Goal: Navigation & Orientation: Find specific page/section

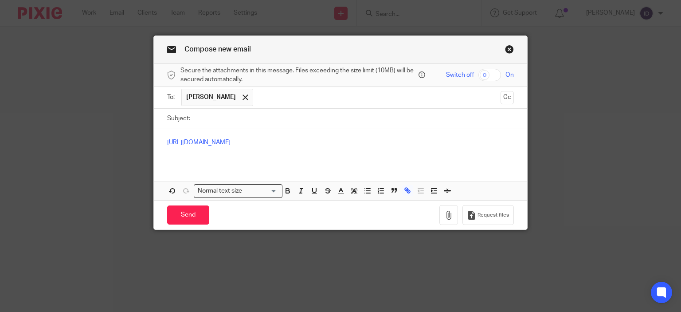
click at [508, 47] on link "Close this dialog window" at bounding box center [509, 51] width 9 height 12
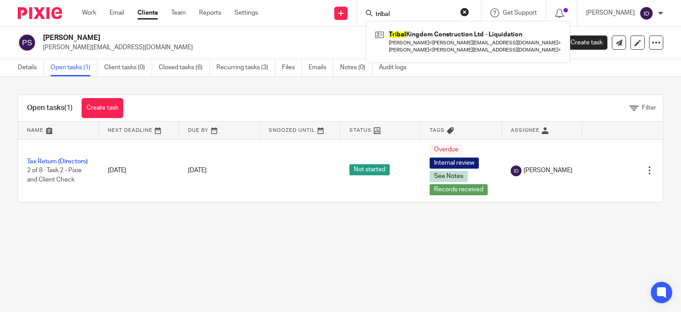
click at [426, 15] on input "tribal" at bounding box center [415, 15] width 80 height 8
type input "t"
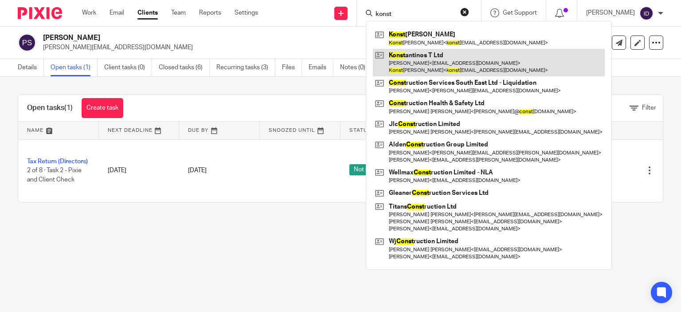
type input "konst"
click at [434, 60] on link at bounding box center [489, 62] width 232 height 27
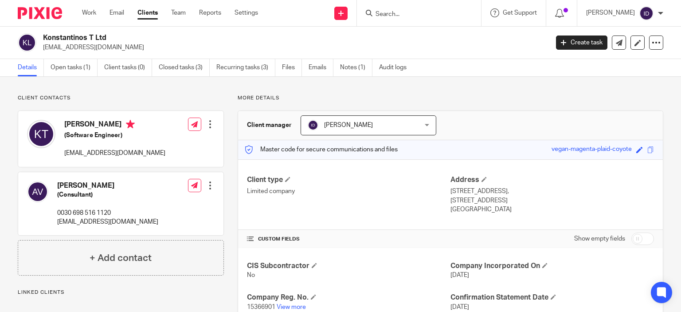
click at [368, 191] on p "Limited company" at bounding box center [349, 191] width 204 height 9
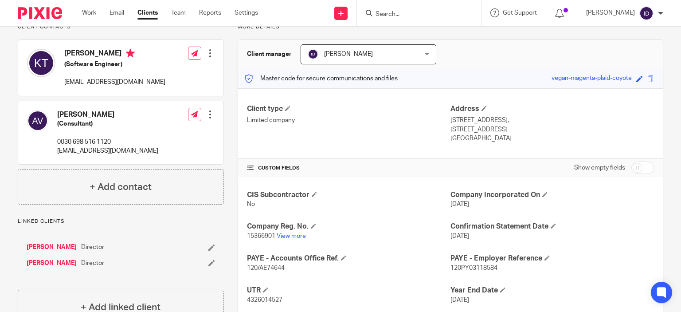
scroll to position [89, 0]
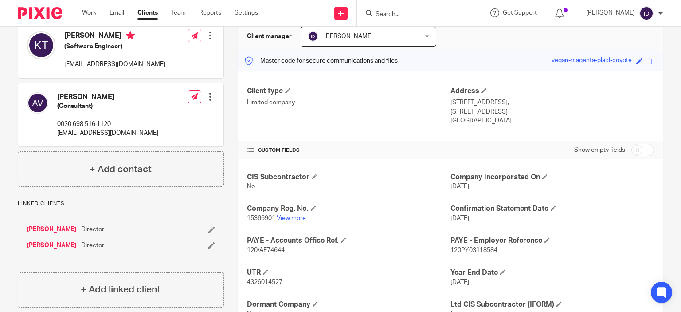
click at [288, 219] on link "View more" at bounding box center [291, 218] width 29 height 6
click at [404, 14] on input "Search" at bounding box center [415, 15] width 80 height 8
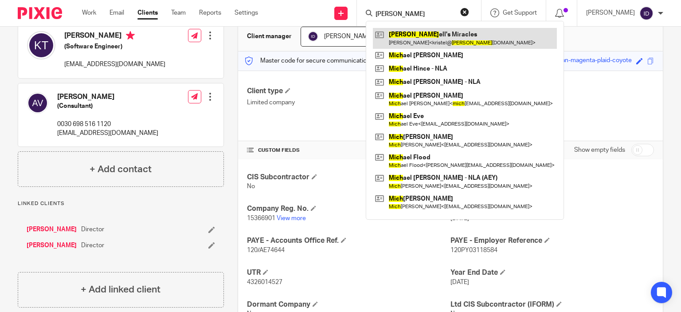
type input "mitch"
click at [440, 41] on link at bounding box center [465, 38] width 184 height 20
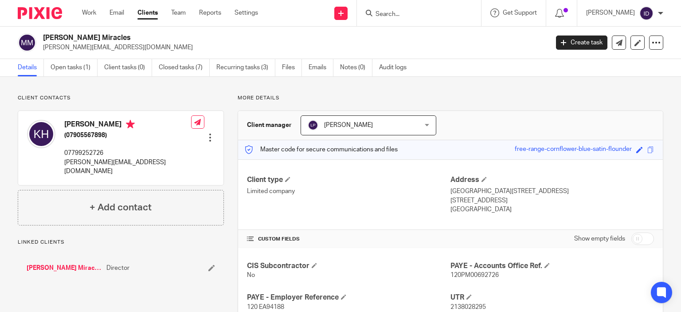
click at [321, 267] on h4 "CIS Subcontractor" at bounding box center [349, 265] width 204 height 9
click at [243, 62] on link "Recurring tasks (3)" at bounding box center [245, 67] width 59 height 17
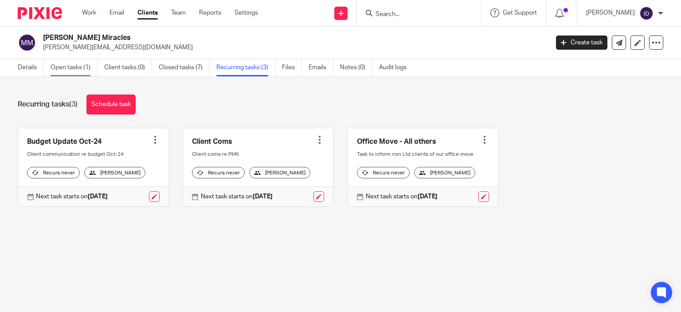
click at [66, 72] on link "Open tasks (1)" at bounding box center [74, 67] width 47 height 17
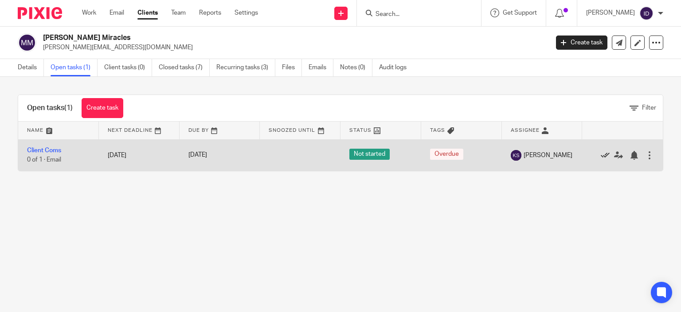
click at [601, 157] on icon at bounding box center [605, 155] width 9 height 9
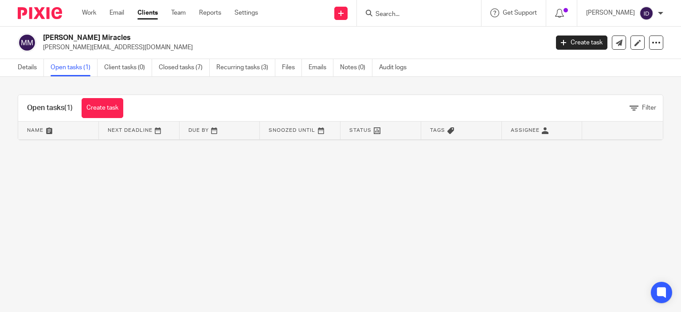
click at [419, 18] on input "Search" at bounding box center [415, 15] width 80 height 8
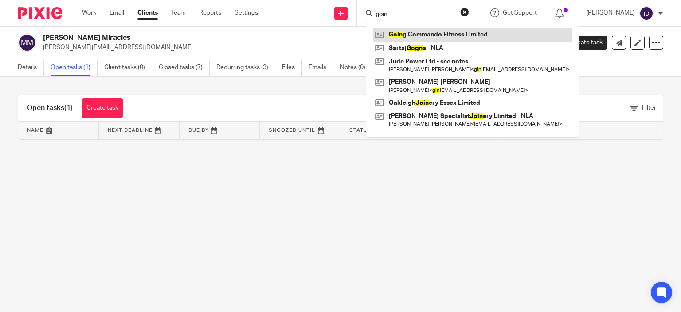
type input "goin"
click at [432, 31] on link at bounding box center [472, 34] width 199 height 13
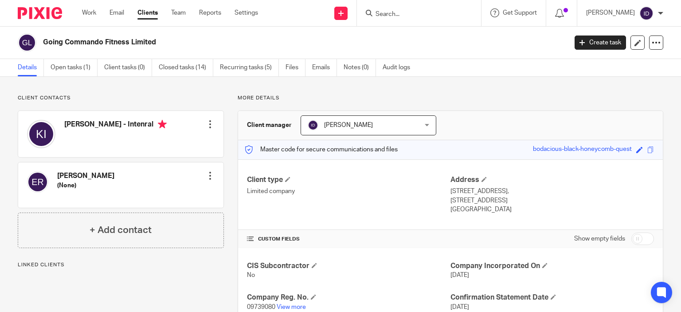
click at [299, 302] on p "09739080 View more" at bounding box center [349, 306] width 204 height 9
click at [296, 306] on link "View more" at bounding box center [291, 307] width 29 height 6
click at [426, 12] on input "Search" at bounding box center [415, 15] width 80 height 8
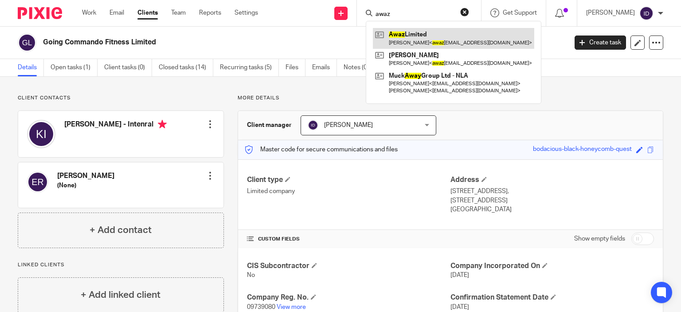
type input "awaz"
click at [428, 32] on link at bounding box center [453, 38] width 161 height 20
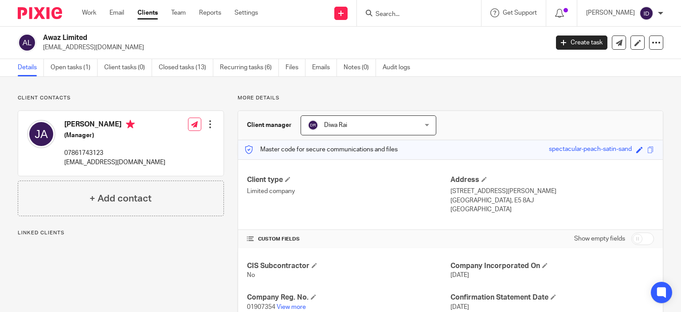
click at [199, 250] on div "Client contacts [PERSON_NAME] (Manager) 07861743123 [EMAIL_ADDRESS][DOMAIN_NAME…" at bounding box center [114, 273] width 220 height 358
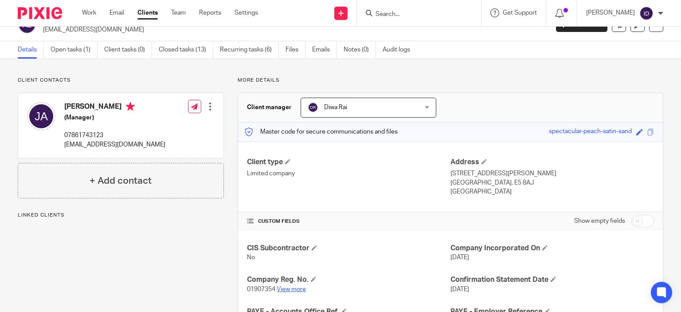
click at [292, 286] on link "View more" at bounding box center [291, 289] width 29 height 6
click at [405, 11] on input "Search" at bounding box center [415, 15] width 80 height 8
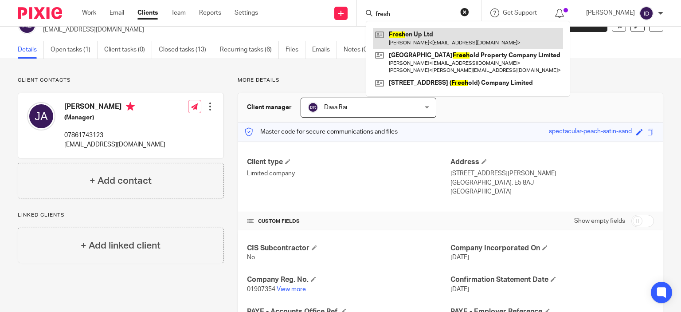
type input "fresh"
click at [422, 35] on link at bounding box center [468, 38] width 190 height 20
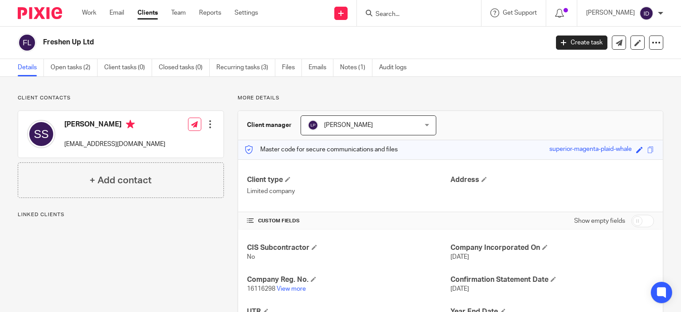
click at [218, 255] on div "Client contacts [PERSON_NAME] [EMAIL_ADDRESS][DOMAIN_NAME] Edit contact Create …" at bounding box center [114, 232] width 220 height 276
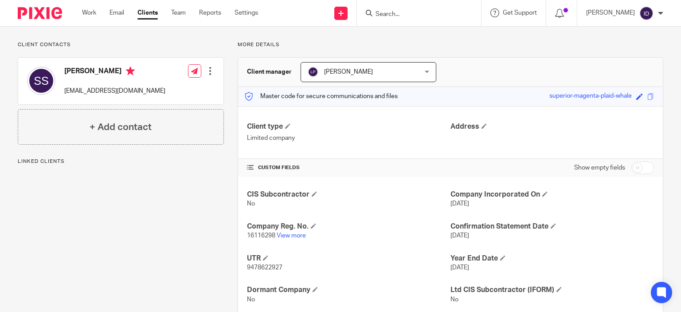
scroll to position [71, 0]
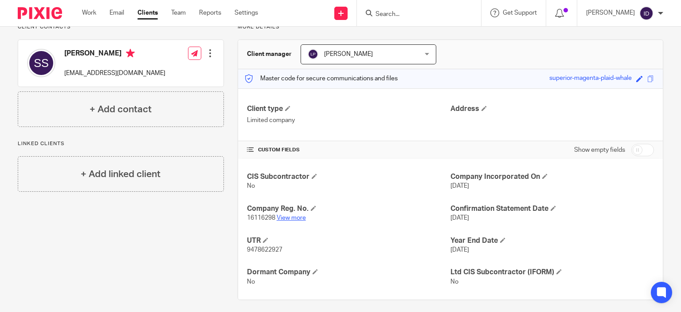
click at [287, 218] on link "View more" at bounding box center [291, 218] width 29 height 6
click at [135, 238] on div "Client contacts [PERSON_NAME] [EMAIL_ADDRESS][DOMAIN_NAME] Edit contact Create …" at bounding box center [114, 162] width 220 height 276
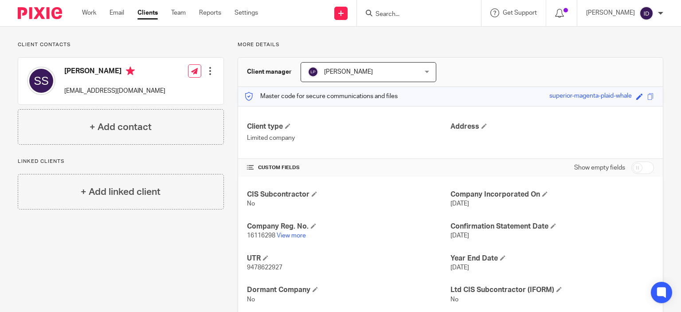
scroll to position [0, 0]
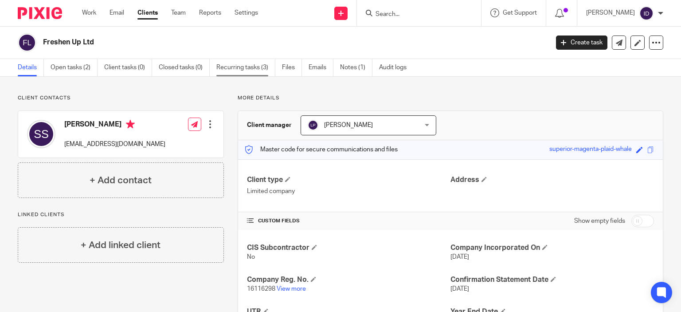
click at [240, 63] on link "Recurring tasks (3)" at bounding box center [245, 67] width 59 height 17
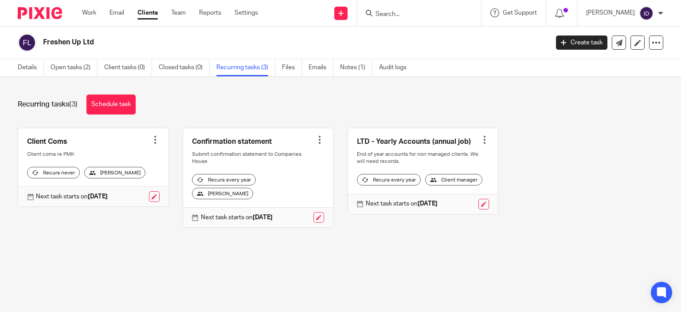
click at [151, 137] on div at bounding box center [155, 139] width 9 height 9
click at [131, 196] on span "Cancel schedule" at bounding box center [119, 195] width 47 height 6
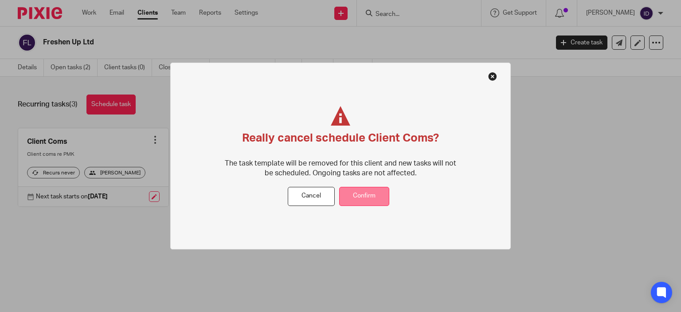
click at [361, 189] on button "Confirm" at bounding box center [364, 196] width 50 height 19
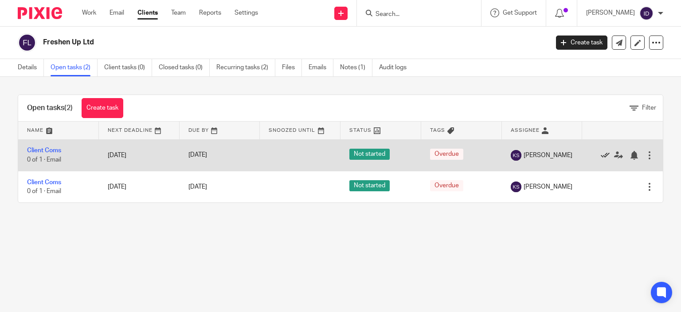
click at [601, 156] on icon at bounding box center [605, 155] width 9 height 9
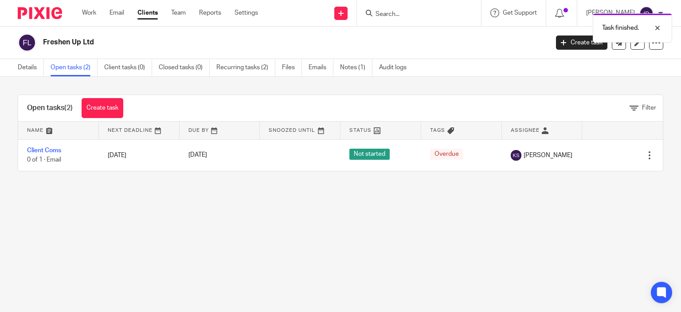
click at [601, 156] on icon at bounding box center [605, 155] width 9 height 9
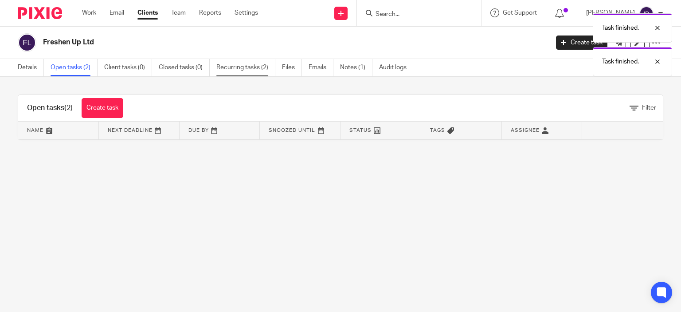
click at [257, 71] on link "Recurring tasks (2)" at bounding box center [245, 67] width 59 height 17
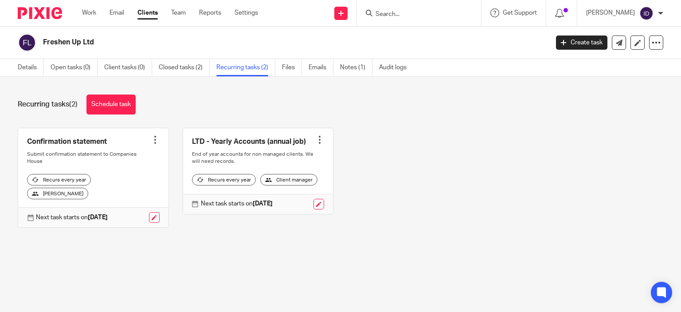
click at [410, 14] on input "Search" at bounding box center [415, 15] width 80 height 8
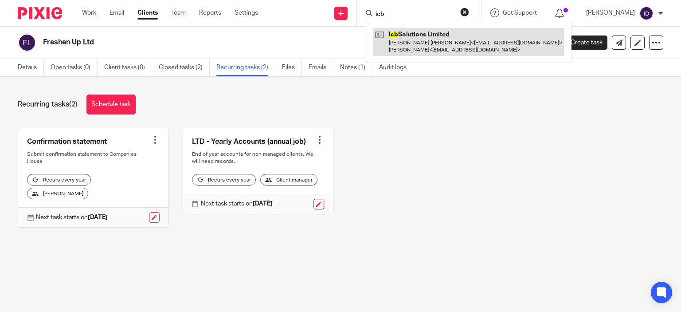
type input "icb"
click at [433, 39] on link at bounding box center [469, 41] width 192 height 27
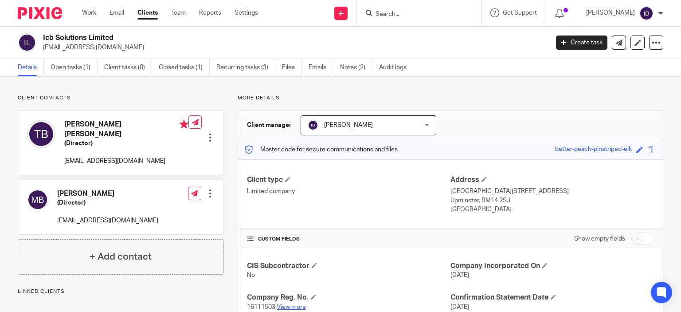
click at [288, 306] on link "View more" at bounding box center [291, 307] width 29 height 6
click at [397, 12] on input "Search" at bounding box center [415, 15] width 80 height 8
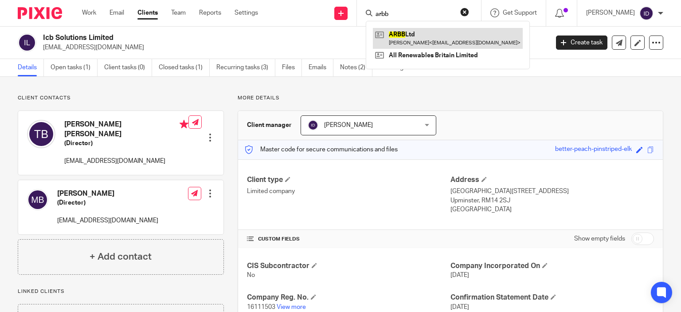
type input "arbb"
click at [409, 35] on link at bounding box center [448, 38] width 150 height 20
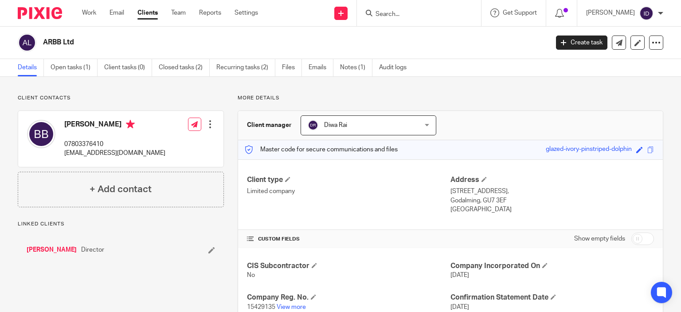
click at [298, 303] on p "15429135 View more" at bounding box center [349, 306] width 204 height 9
click at [293, 306] on link "View more" at bounding box center [291, 307] width 29 height 6
click at [392, 16] on input "Search" at bounding box center [415, 15] width 80 height 8
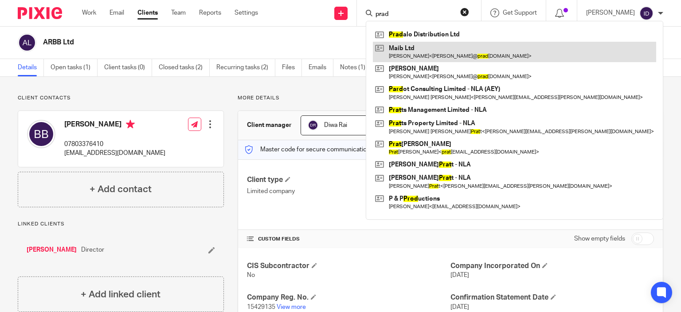
type input "prad"
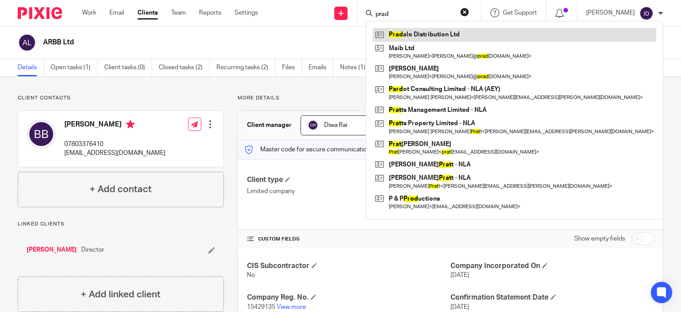
click at [414, 33] on link at bounding box center [514, 34] width 283 height 13
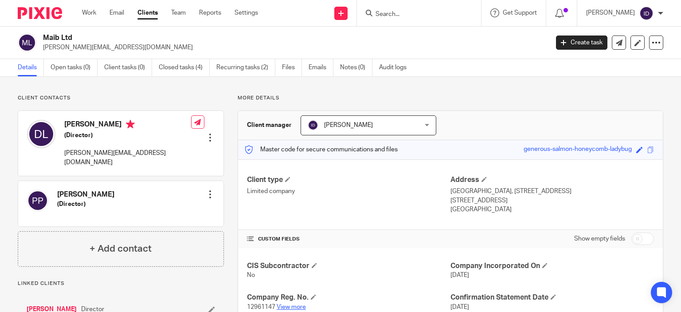
click at [292, 305] on link "View more" at bounding box center [291, 307] width 29 height 6
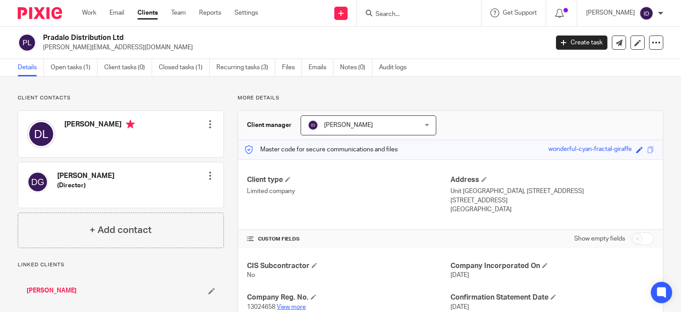
click at [294, 305] on link "View more" at bounding box center [291, 307] width 29 height 6
click at [424, 17] on input "Search" at bounding box center [415, 15] width 80 height 8
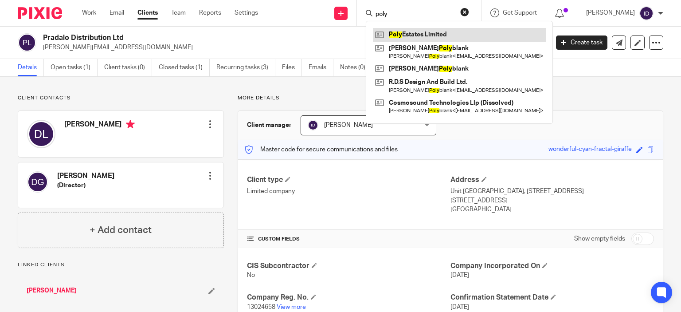
type input "poly"
click at [423, 32] on link at bounding box center [459, 34] width 173 height 13
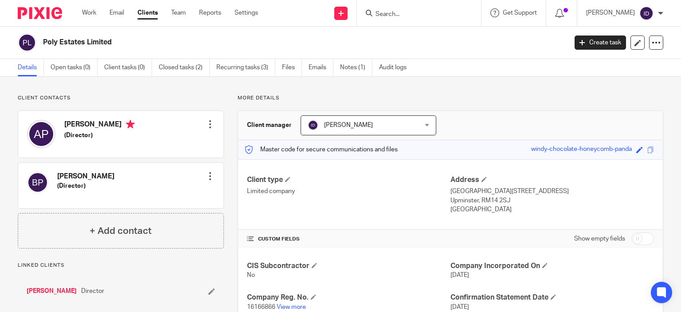
click at [357, 198] on div "Client type Limited company" at bounding box center [349, 194] width 204 height 39
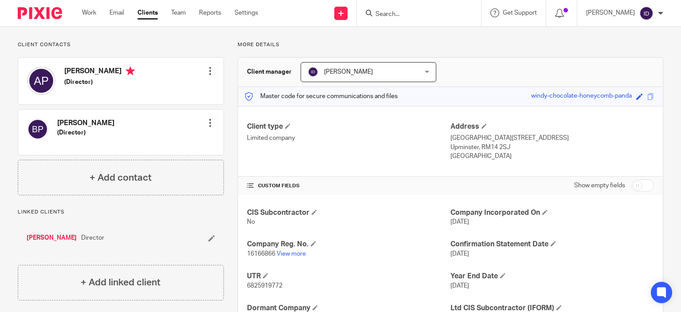
scroll to position [71, 0]
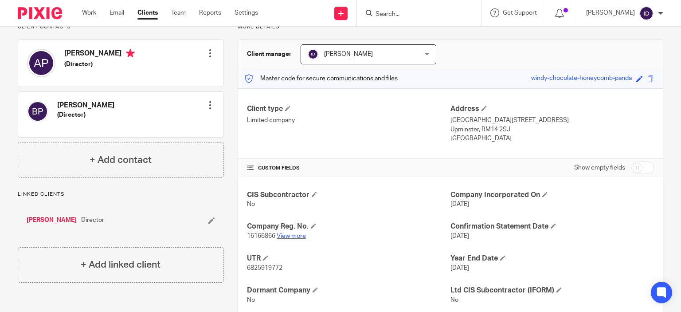
click at [294, 234] on link "View more" at bounding box center [291, 236] width 29 height 6
click at [418, 13] on input "Search" at bounding box center [415, 15] width 80 height 8
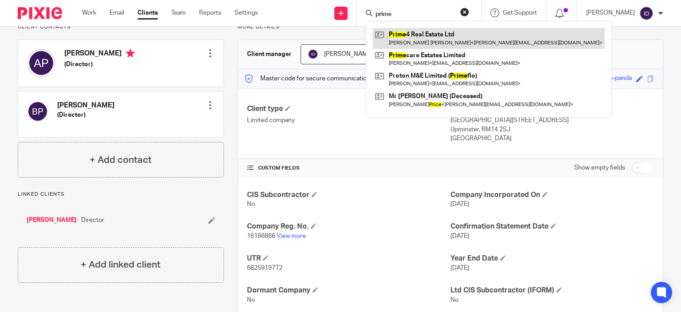
type input "prime"
click at [441, 39] on link at bounding box center [489, 38] width 232 height 20
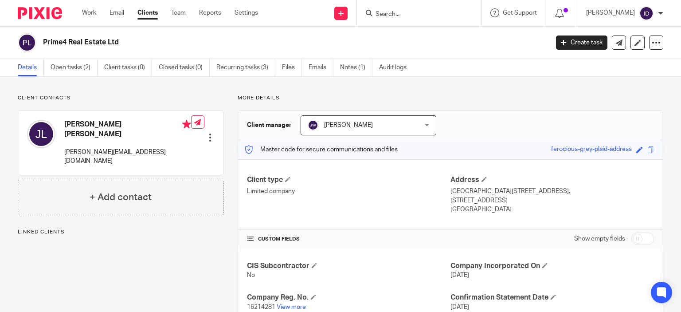
click at [192, 240] on div "Client contacts [PERSON_NAME] [PERSON_NAME] [PERSON_NAME][EMAIL_ADDRESS][DOMAIN…" at bounding box center [114, 241] width 220 height 294
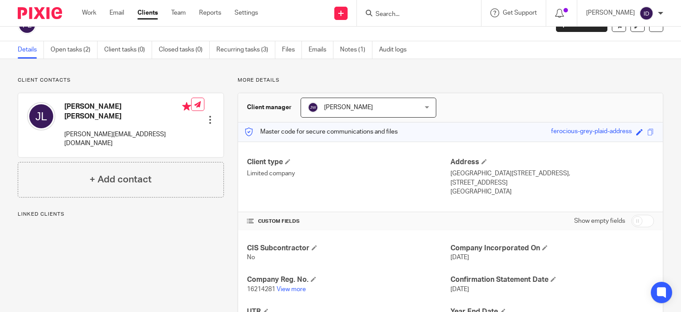
scroll to position [71, 0]
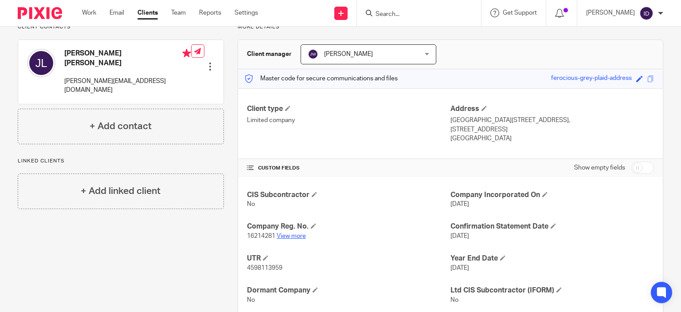
click at [286, 237] on link "View more" at bounding box center [291, 236] width 29 height 6
click at [173, 276] on div "Client contacts [PERSON_NAME] [PERSON_NAME] [PERSON_NAME][EMAIL_ADDRESS][DOMAIN…" at bounding box center [114, 171] width 220 height 294
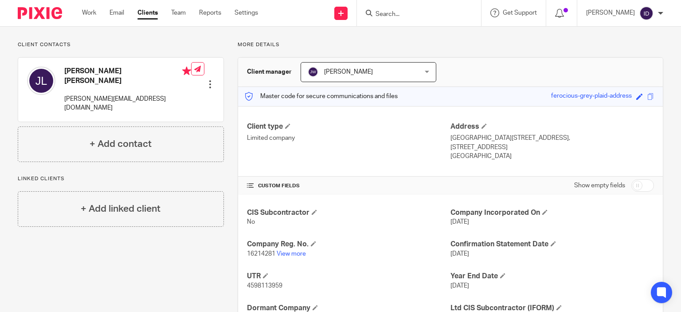
scroll to position [0, 0]
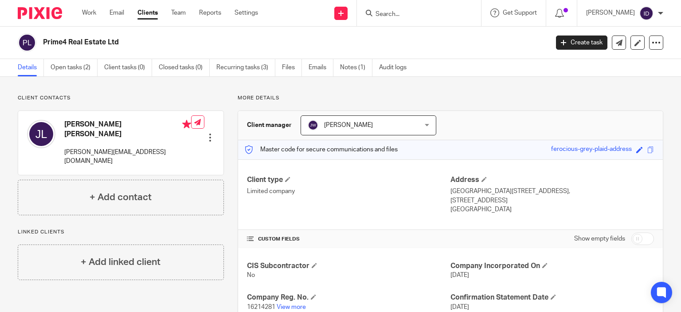
click at [403, 14] on input "Search" at bounding box center [415, 15] width 80 height 8
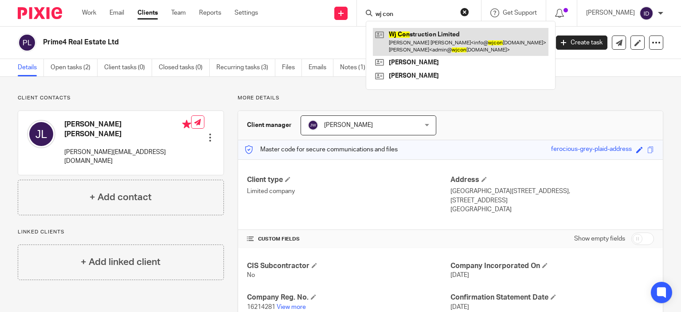
type input "wj con"
click at [410, 35] on link at bounding box center [461, 41] width 176 height 27
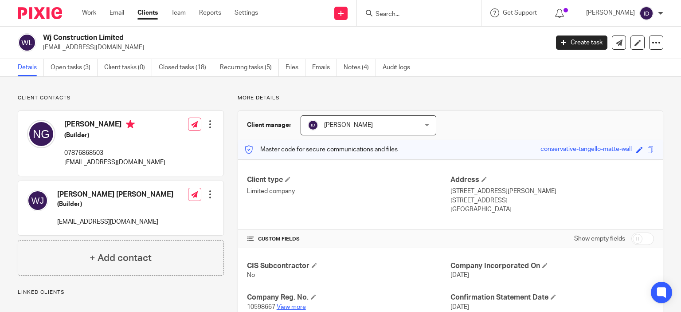
click at [294, 304] on link "View more" at bounding box center [291, 307] width 29 height 6
click at [398, 12] on input "Search" at bounding box center [415, 15] width 80 height 8
click at [431, 13] on input "al uk fit" at bounding box center [415, 15] width 80 height 8
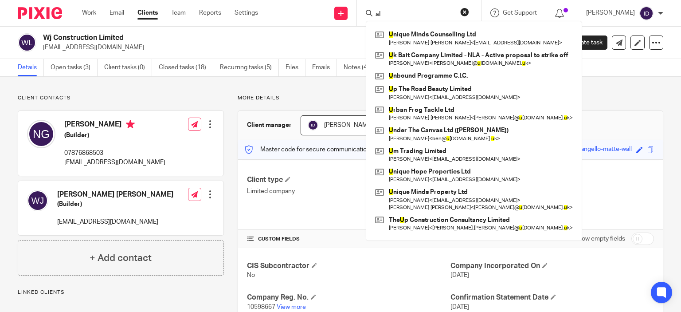
type input "a"
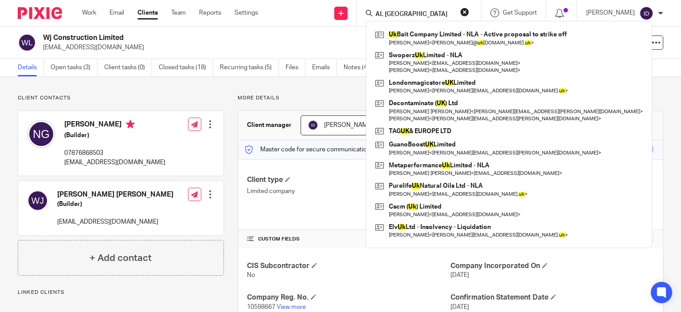
click at [419, 13] on input "AL UK" at bounding box center [415, 15] width 80 height 8
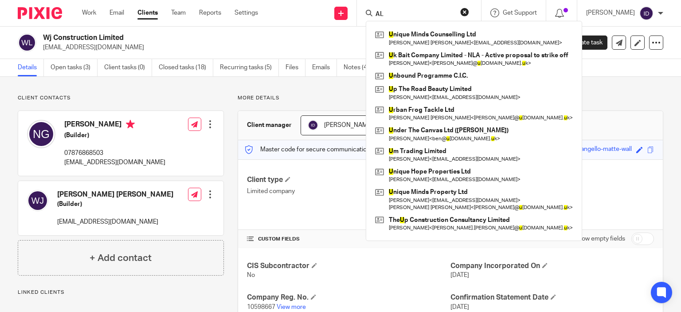
type input "A"
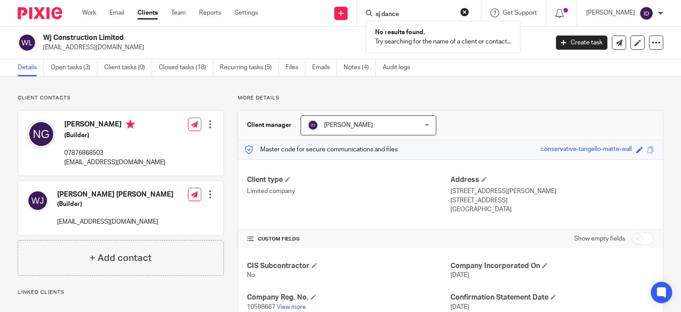
click button "submit" at bounding box center [0, 0] width 0 height 0
click at [419, 14] on input "sj dance" at bounding box center [415, 15] width 80 height 8
type input "s"
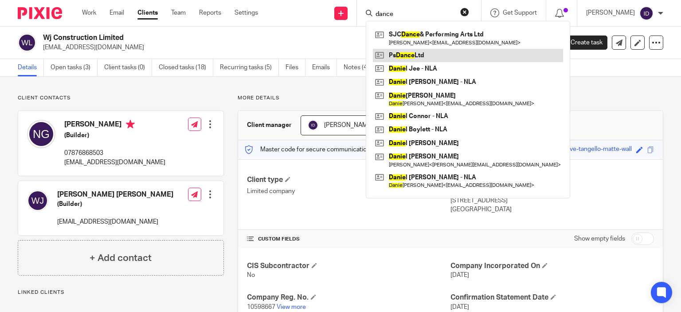
type input "dance"
click at [423, 53] on link at bounding box center [468, 55] width 190 height 13
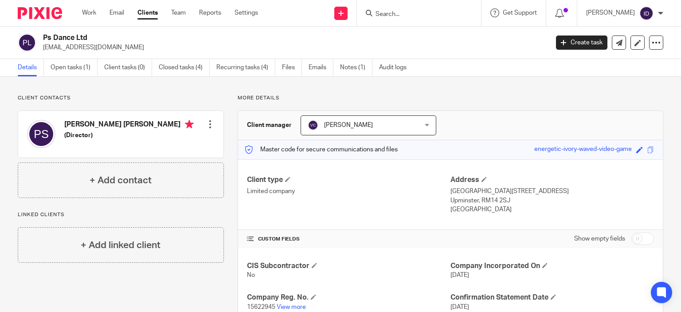
click at [411, 15] on input "Search" at bounding box center [415, 15] width 80 height 8
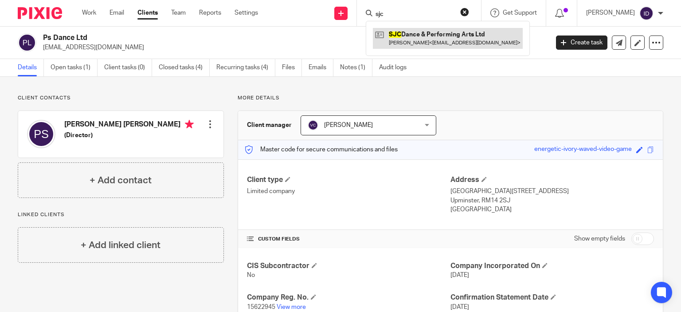
type input "sjc"
click at [454, 33] on link at bounding box center [448, 38] width 150 height 20
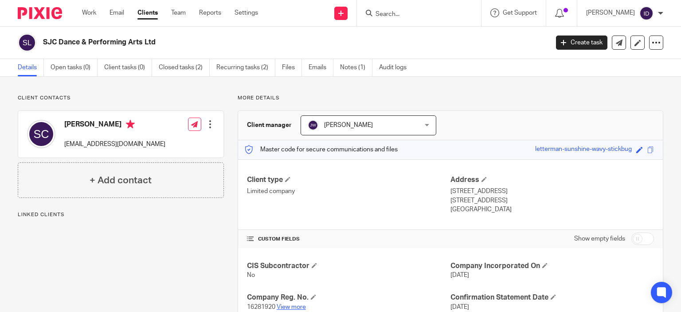
click at [291, 305] on link "View more" at bounding box center [291, 307] width 29 height 6
click at [413, 12] on input "Search" at bounding box center [415, 15] width 80 height 8
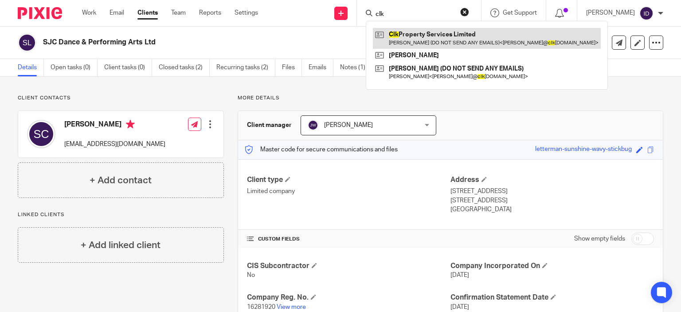
type input "clk"
click at [415, 39] on link at bounding box center [487, 38] width 228 height 20
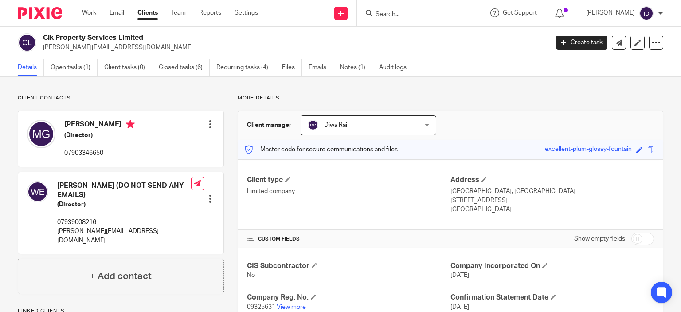
click at [413, 15] on input "Search" at bounding box center [415, 15] width 80 height 8
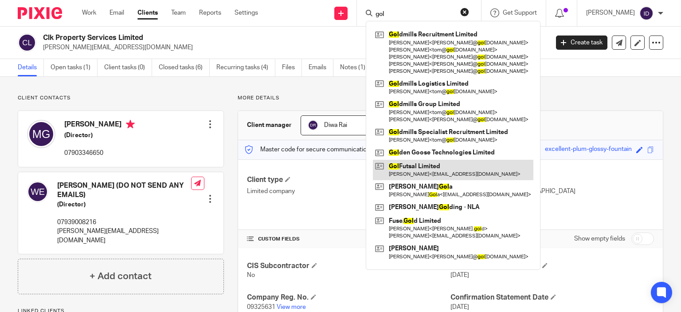
type input "gol"
click at [431, 171] on link at bounding box center [453, 170] width 161 height 20
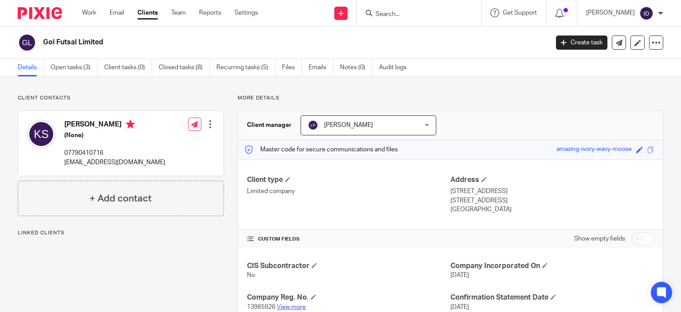
click at [291, 306] on link "View more" at bounding box center [291, 307] width 29 height 6
click at [411, 13] on input "Search" at bounding box center [415, 15] width 80 height 8
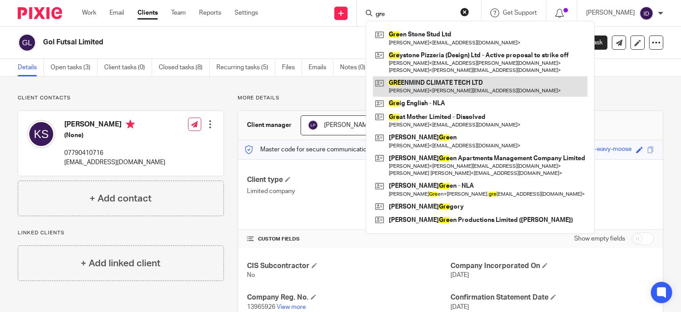
type input "gre"
click at [416, 89] on link at bounding box center [480, 86] width 215 height 20
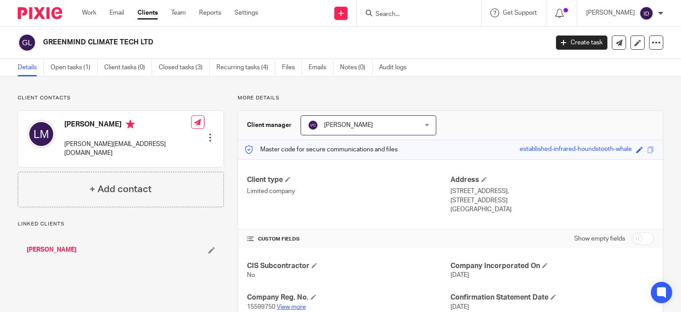
click at [293, 304] on link "View more" at bounding box center [291, 307] width 29 height 6
click at [399, 14] on input "Search" at bounding box center [415, 15] width 80 height 8
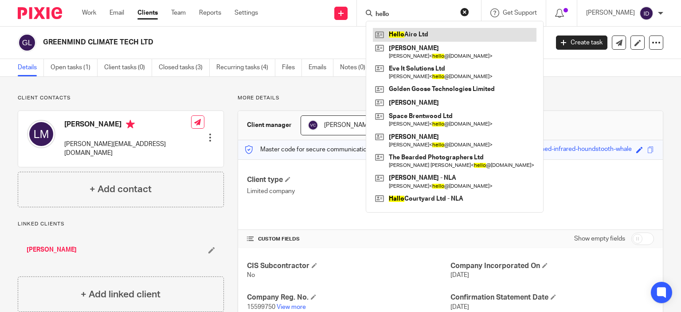
type input "hello"
click at [430, 36] on link at bounding box center [455, 34] width 164 height 13
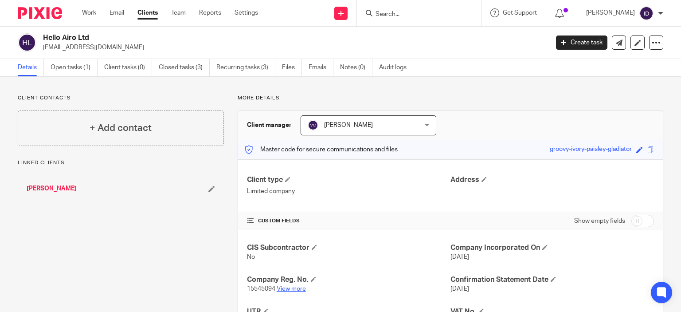
click at [301, 288] on link "View more" at bounding box center [291, 289] width 29 height 6
click at [399, 14] on input "Search" at bounding box center [415, 15] width 80 height 8
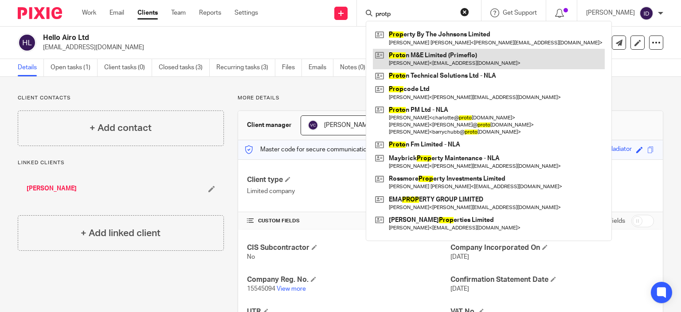
type input "protp"
click at [433, 51] on link at bounding box center [489, 59] width 232 height 20
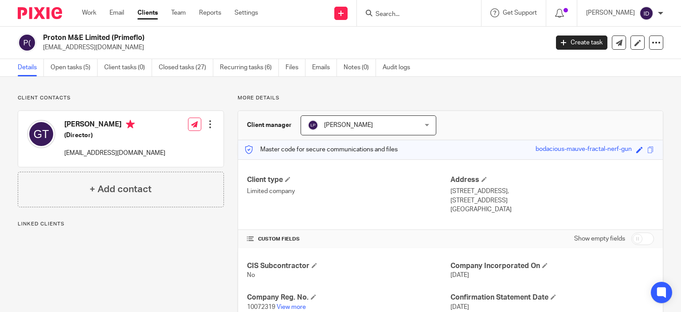
click at [198, 251] on div "Client contacts [PERSON_NAME] (Director) [EMAIL_ADDRESS][DOMAIN_NAME] Edit cont…" at bounding box center [114, 257] width 220 height 326
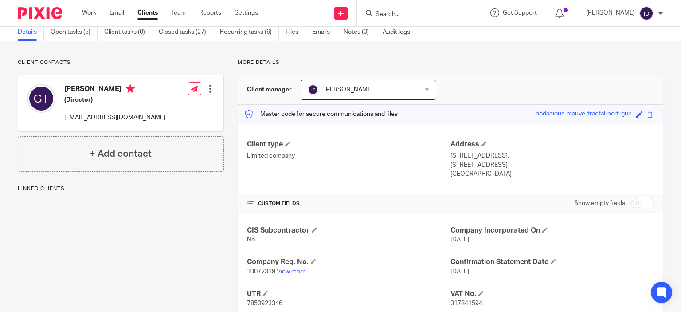
scroll to position [53, 0]
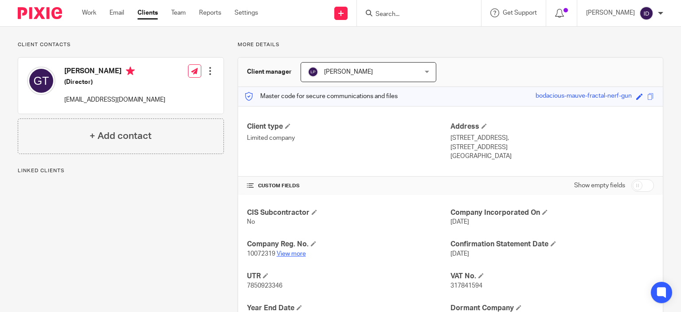
click at [287, 253] on link "View more" at bounding box center [291, 254] width 29 height 6
click at [405, 16] on input "Search" at bounding box center [415, 15] width 80 height 8
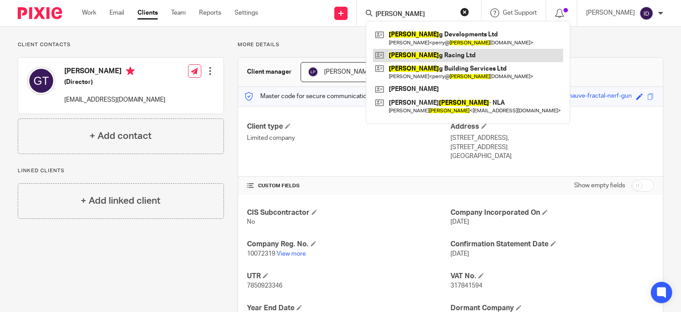
type input "[PERSON_NAME]"
click at [445, 57] on link at bounding box center [468, 55] width 190 height 13
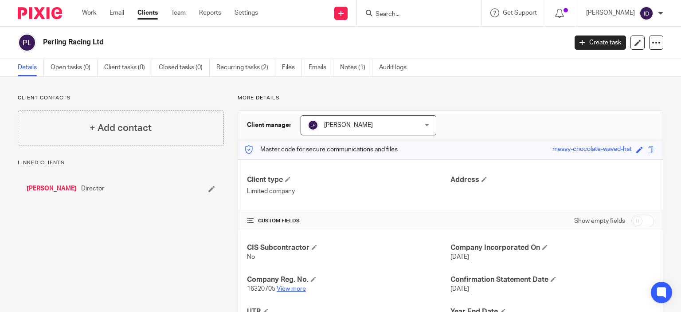
click at [282, 286] on link "View more" at bounding box center [291, 289] width 29 height 6
click at [435, 16] on input "Search" at bounding box center [415, 15] width 80 height 8
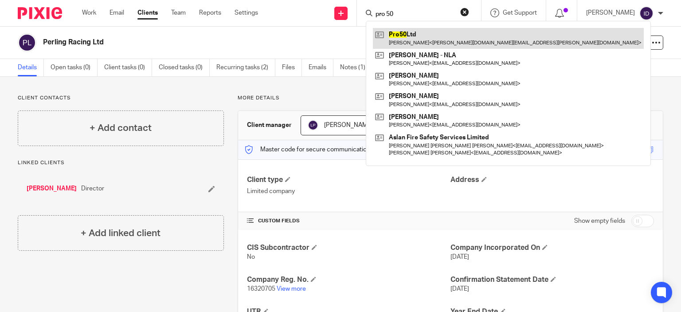
type input "pro 50"
click at [406, 35] on link at bounding box center [508, 38] width 271 height 20
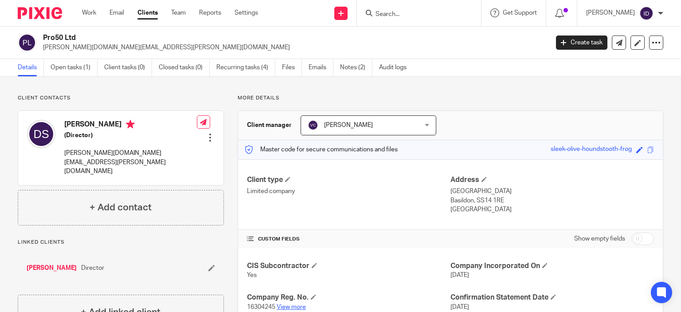
click at [299, 306] on link "View more" at bounding box center [291, 307] width 29 height 6
